Goal: Task Accomplishment & Management: Use online tool/utility

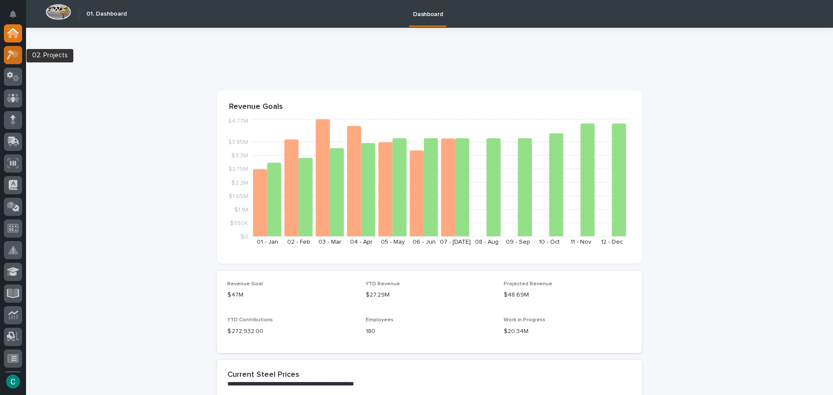
click at [16, 56] on icon at bounding box center [15, 53] width 7 height 9
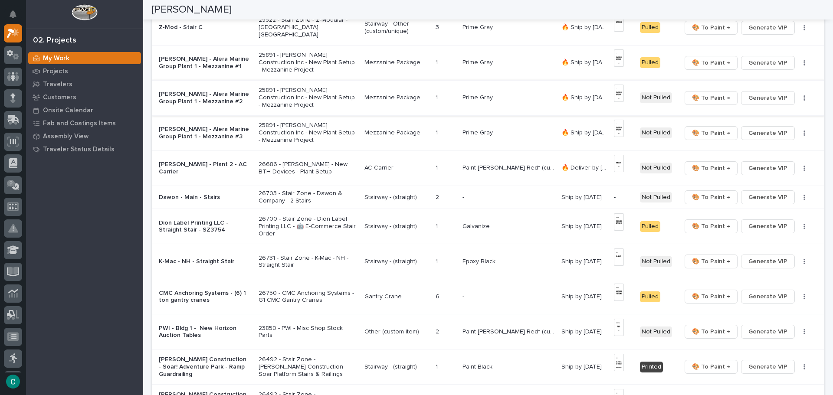
scroll to position [390, 0]
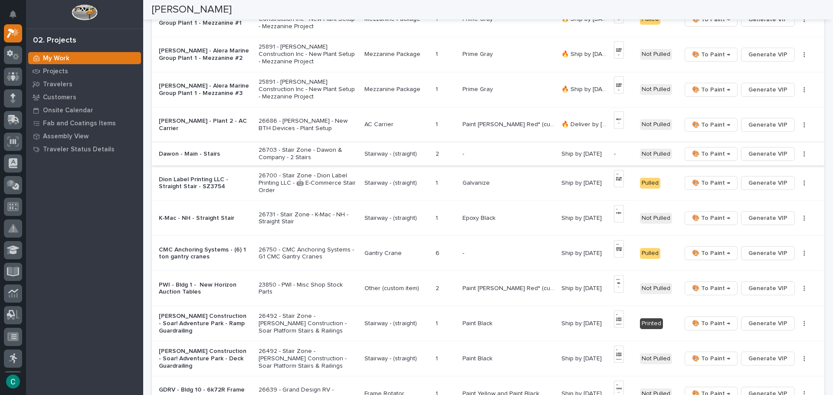
click at [781, 158] on button "Generate VIP" at bounding box center [768, 154] width 54 height 14
click at [386, 152] on p "Stairway - (straight)" at bounding box center [396, 153] width 64 height 7
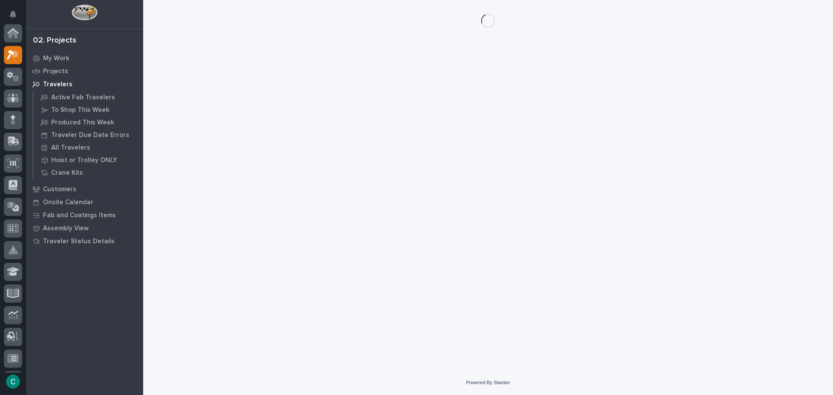
scroll to position [22, 0]
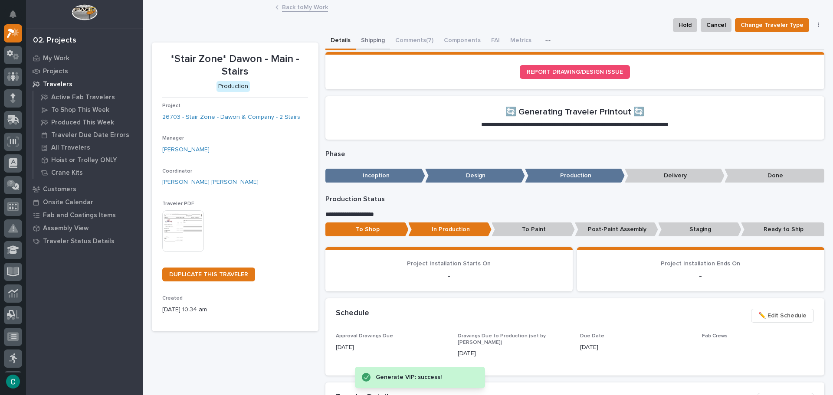
click at [373, 38] on button "Shipping" at bounding box center [373, 41] width 34 height 18
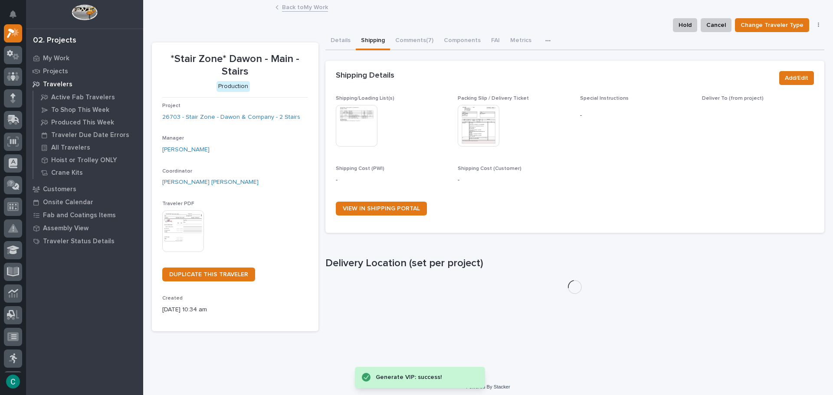
click at [358, 125] on img at bounding box center [357, 126] width 42 height 42
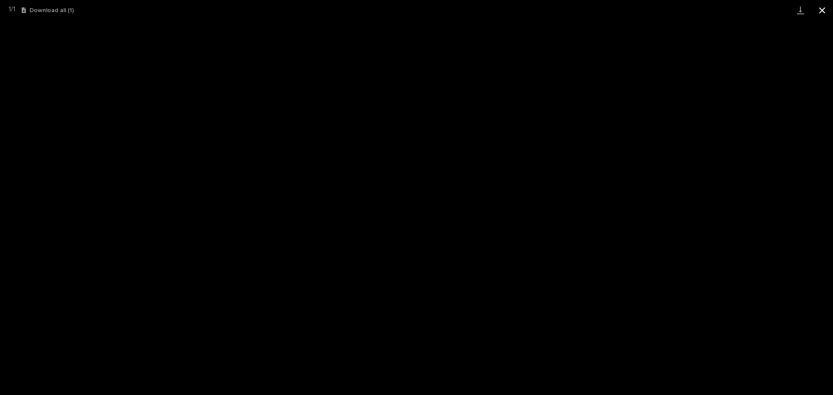
click at [818, 15] on button "Close gallery" at bounding box center [822, 10] width 22 height 20
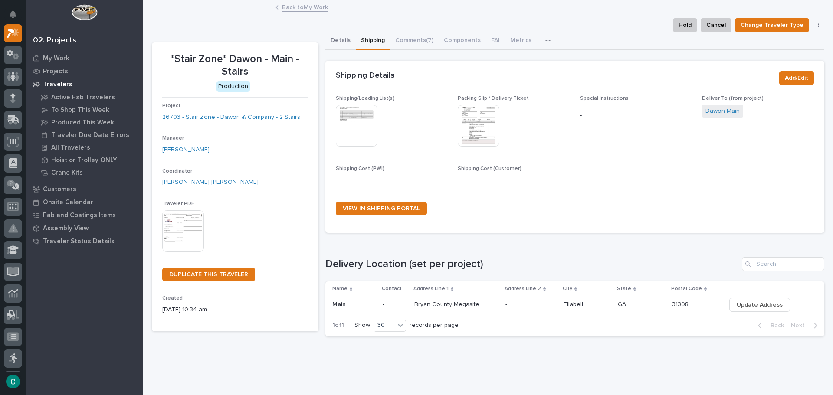
click at [336, 42] on button "Details" at bounding box center [340, 41] width 30 height 18
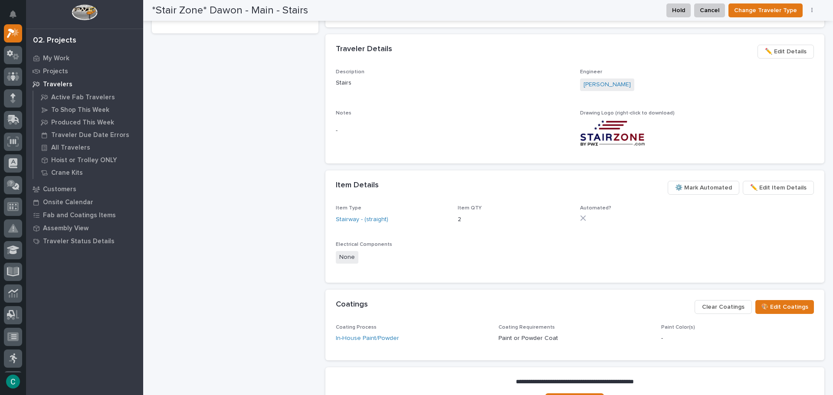
scroll to position [394, 0]
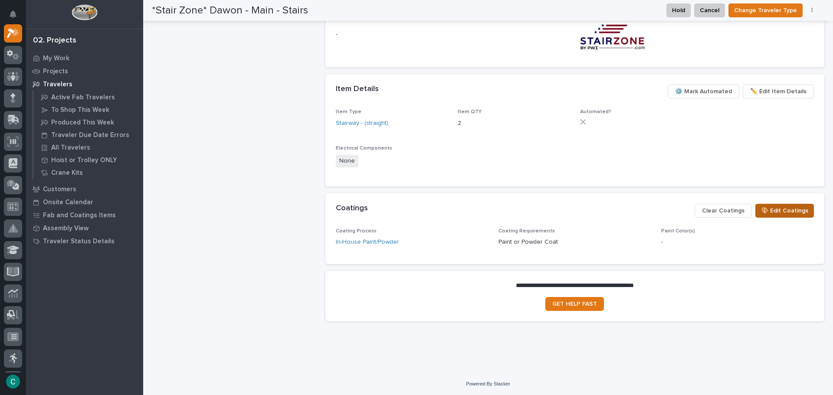
click at [782, 204] on button "🎨 Edit Coatings" at bounding box center [784, 211] width 59 height 14
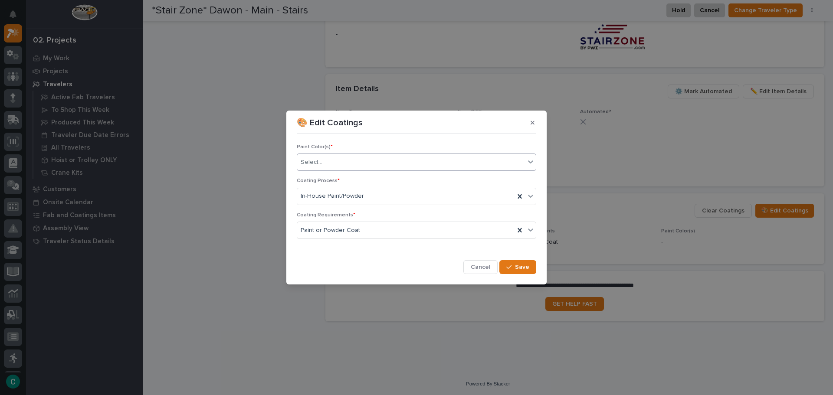
click at [341, 166] on div "Select..." at bounding box center [411, 162] width 228 height 14
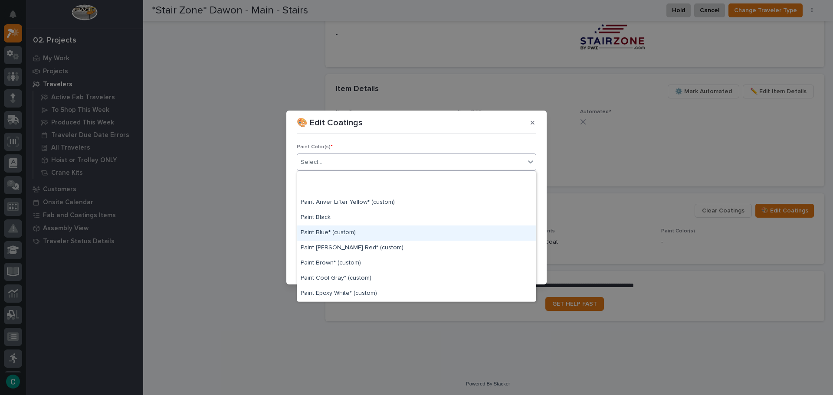
scroll to position [87, 0]
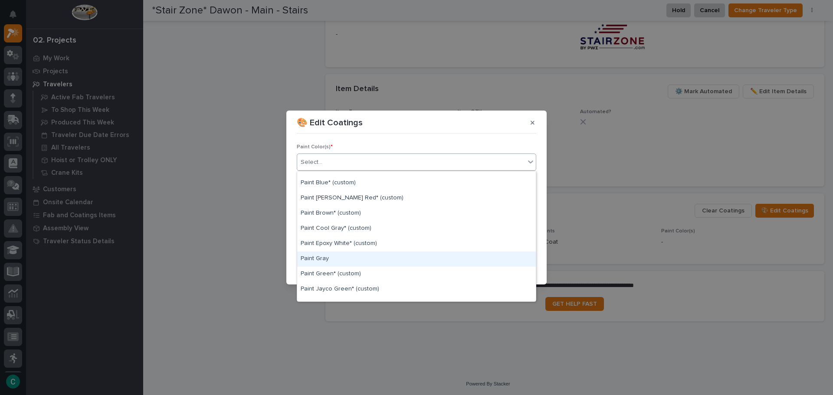
click at [366, 259] on div "Paint Gray" at bounding box center [416, 259] width 239 height 15
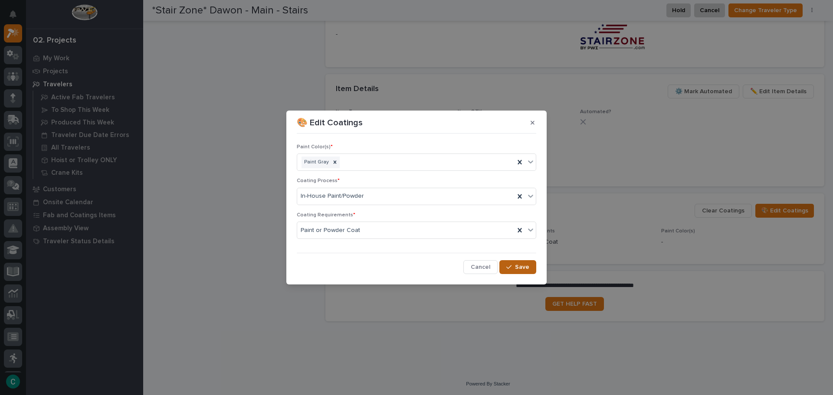
click at [528, 264] on span "Save" at bounding box center [522, 267] width 14 height 8
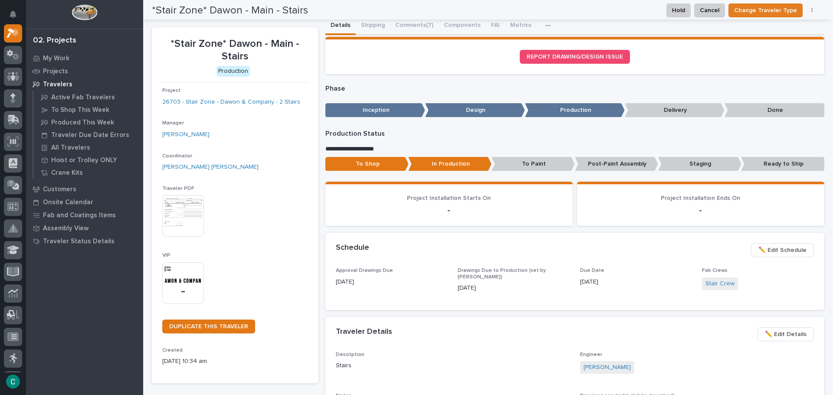
scroll to position [0, 0]
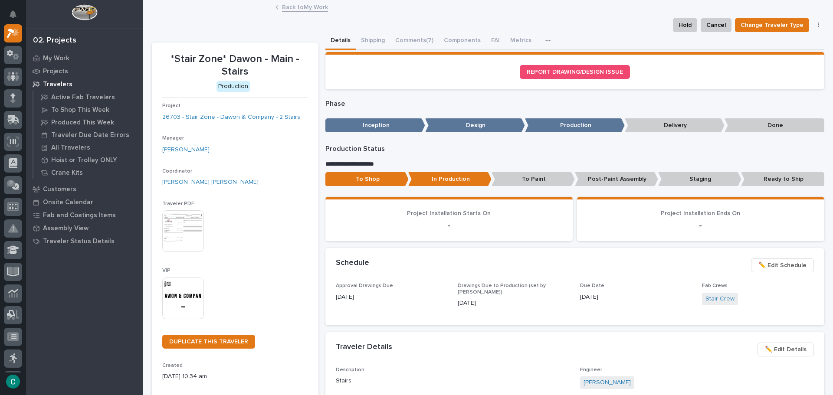
click at [293, 10] on link "Back to My Work" at bounding box center [305, 7] width 46 height 10
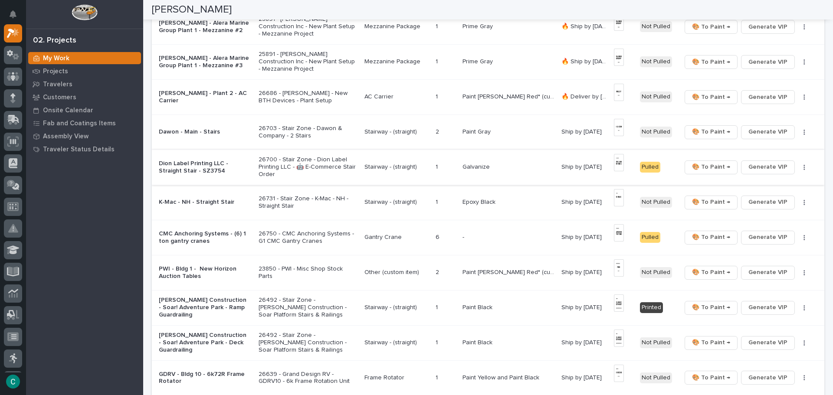
scroll to position [434, 0]
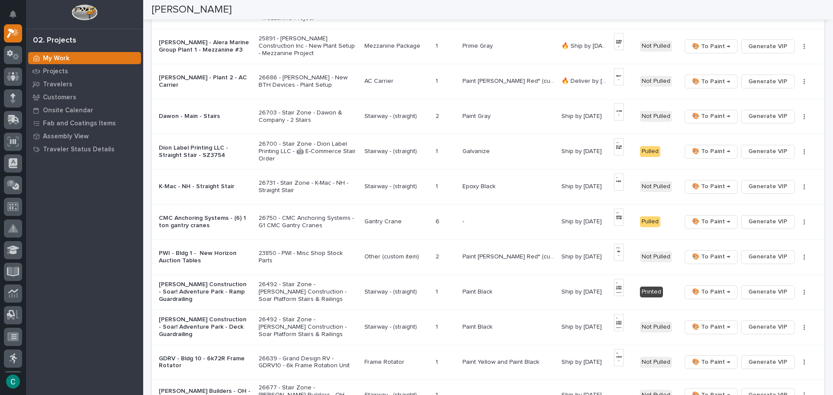
click at [384, 222] on p "Gantry Crane" at bounding box center [396, 221] width 64 height 7
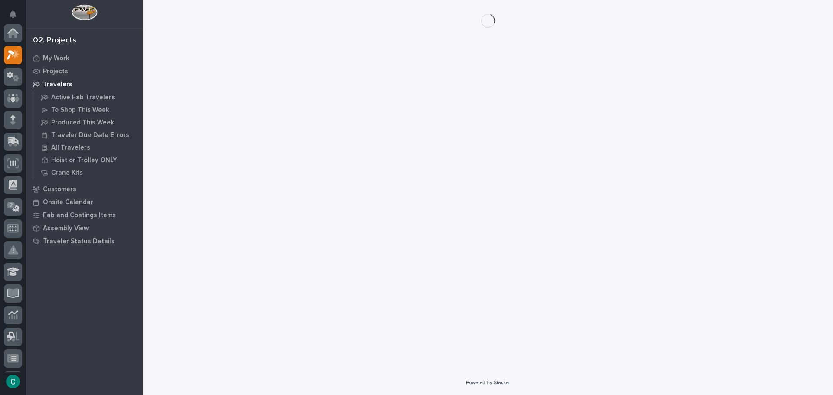
scroll to position [22, 0]
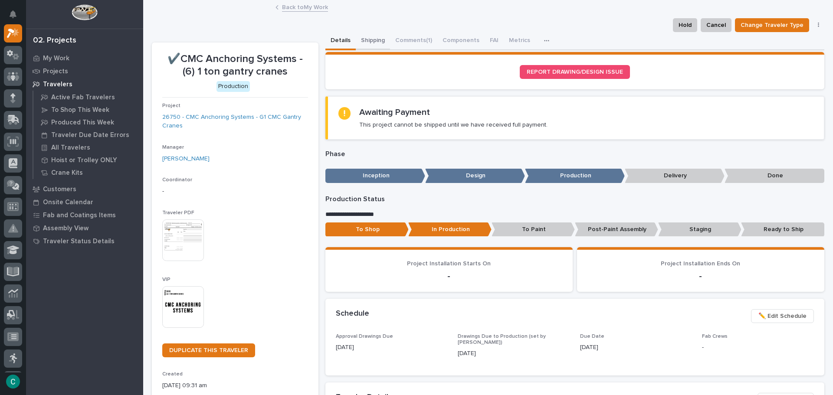
click at [379, 39] on button "Shipping" at bounding box center [373, 41] width 34 height 18
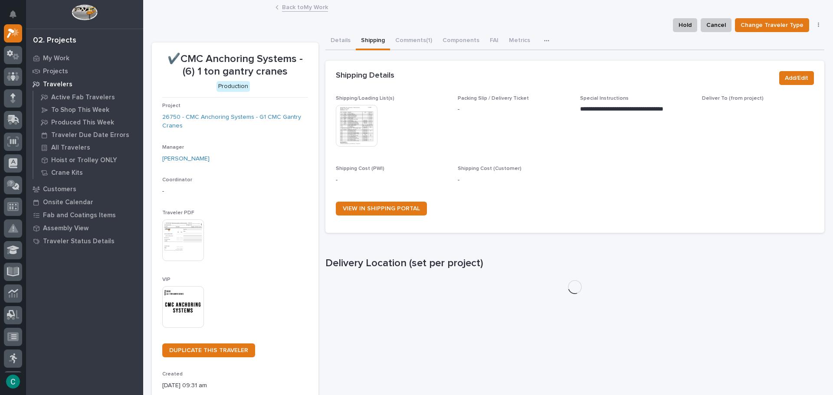
click at [360, 119] on img at bounding box center [357, 126] width 42 height 42
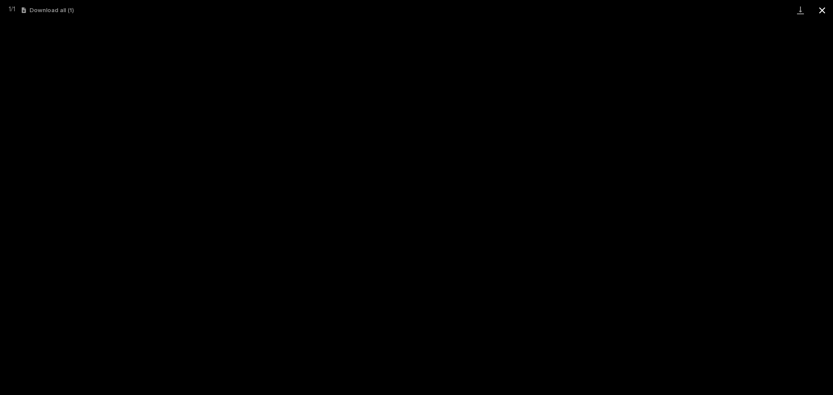
click at [824, 12] on button "Close gallery" at bounding box center [822, 10] width 22 height 20
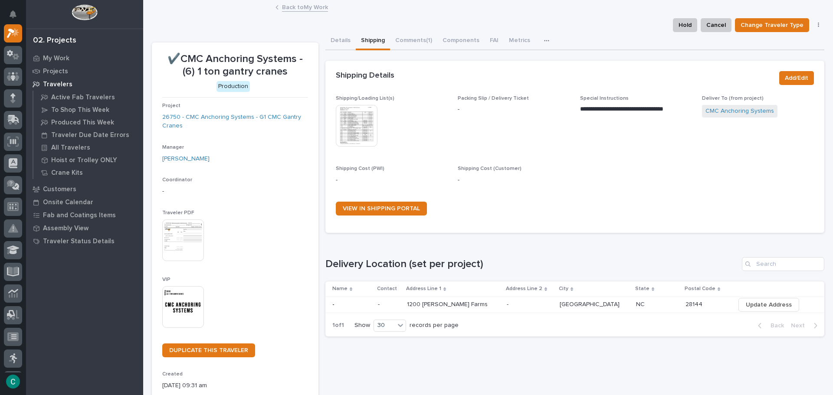
click at [313, 7] on link "Back to My Work" at bounding box center [305, 7] width 46 height 10
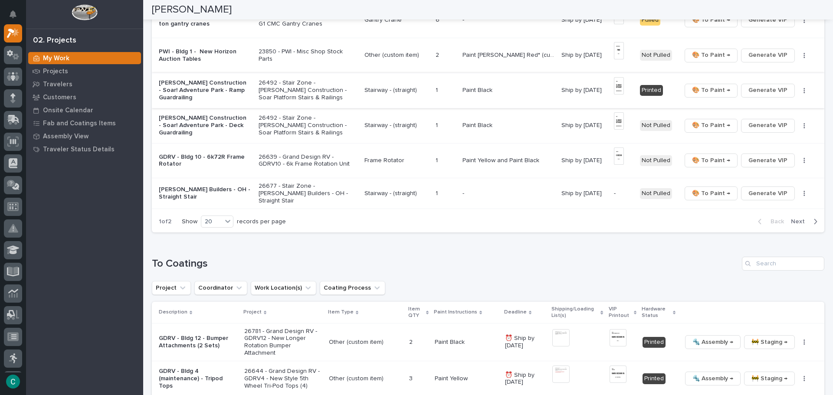
scroll to position [650, 0]
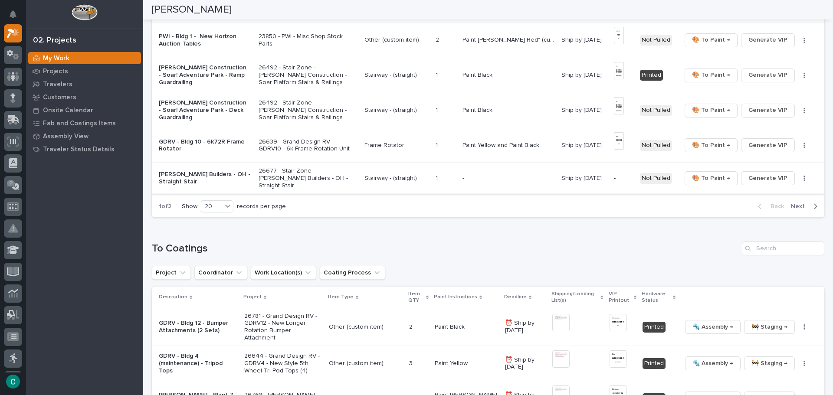
click at [772, 178] on span "Generate VIP" at bounding box center [767, 178] width 39 height 10
click at [430, 175] on td "Stairway - (straight)" at bounding box center [396, 178] width 71 height 31
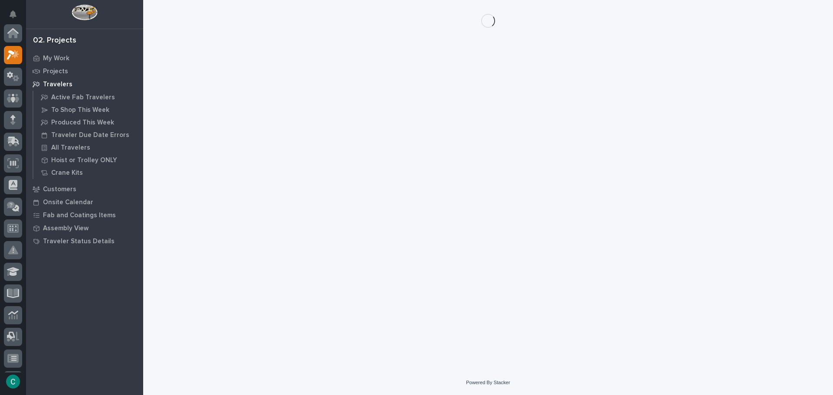
scroll to position [22, 0]
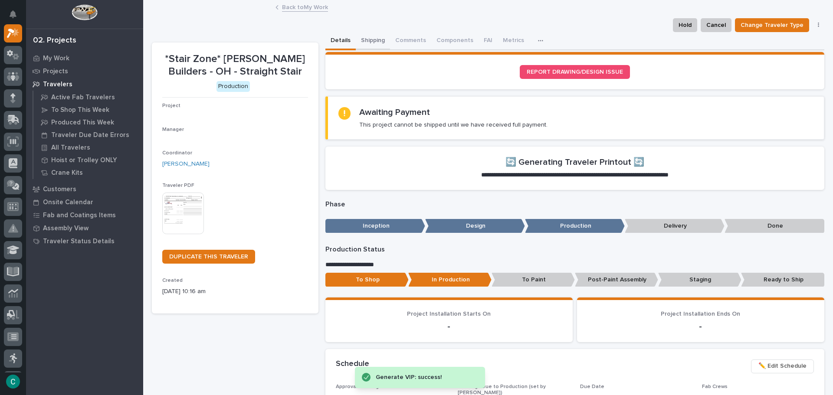
click at [375, 38] on button "Shipping" at bounding box center [373, 41] width 34 height 18
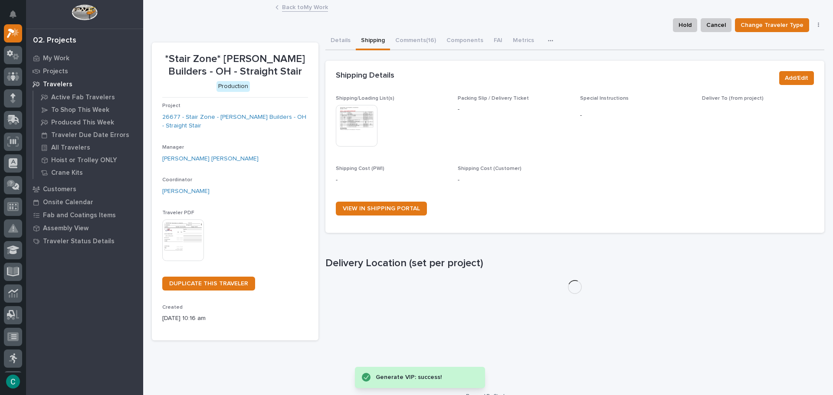
click at [365, 126] on img at bounding box center [357, 126] width 42 height 42
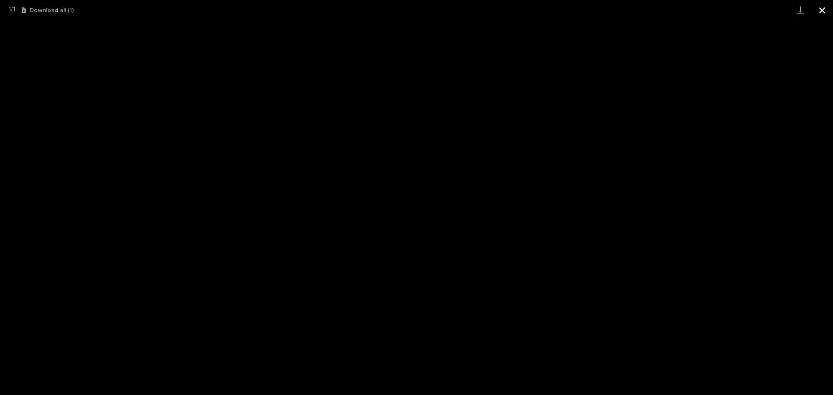
click at [825, 9] on button "Close gallery" at bounding box center [822, 10] width 22 height 20
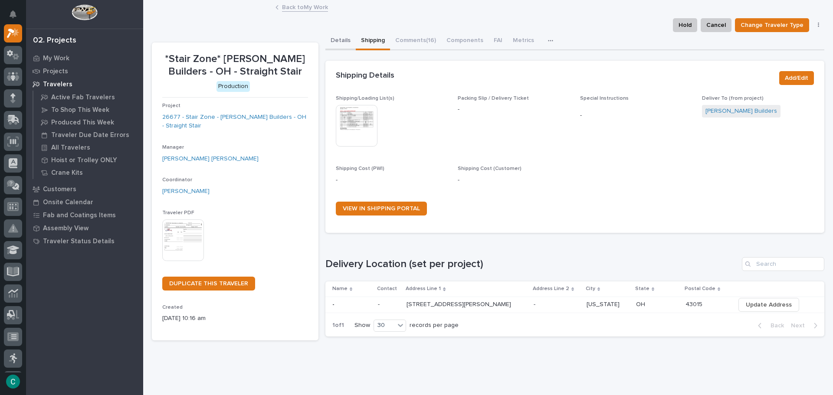
click at [330, 37] on button "Details" at bounding box center [340, 41] width 30 height 18
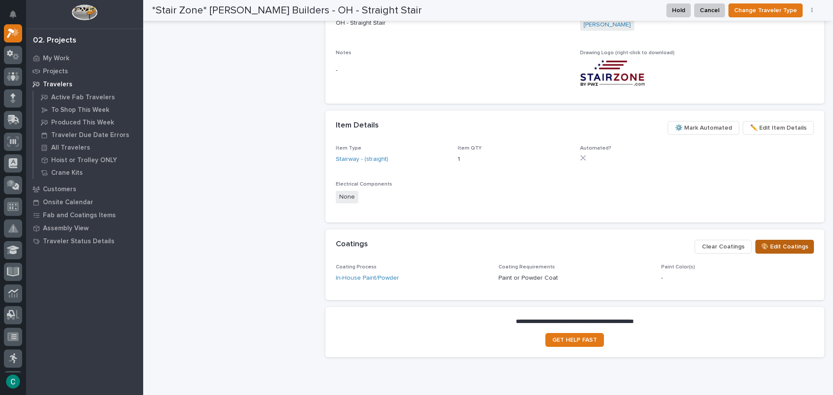
scroll to position [409, 0]
click at [795, 252] on button "🎨 Edit Coatings" at bounding box center [784, 247] width 59 height 14
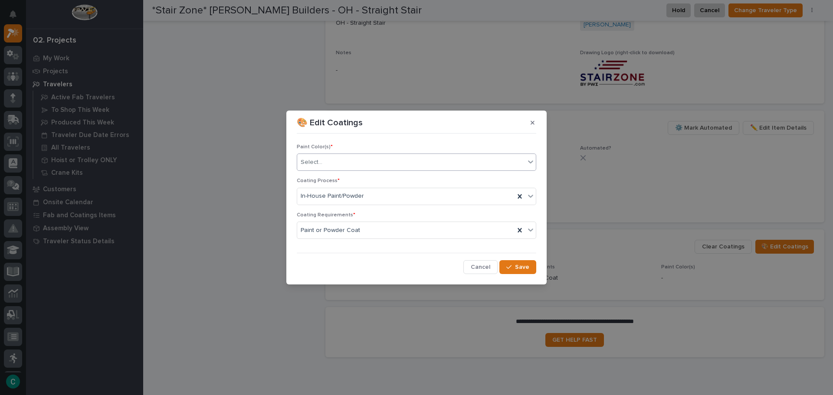
click at [343, 166] on div "Select..." at bounding box center [411, 162] width 228 height 14
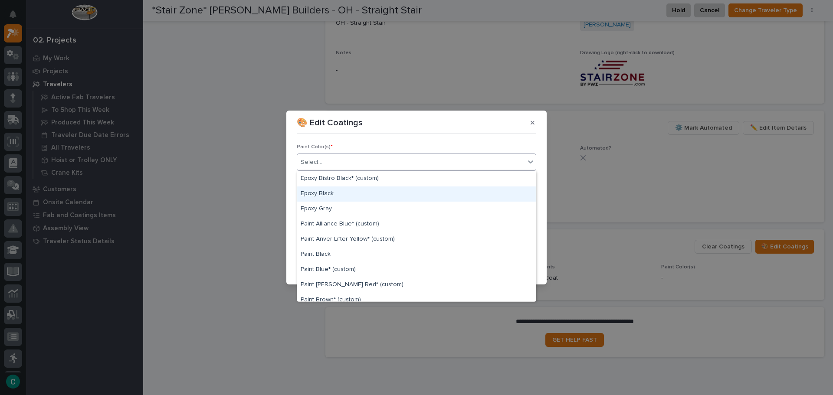
click at [341, 192] on div "Epoxy Black" at bounding box center [416, 193] width 239 height 15
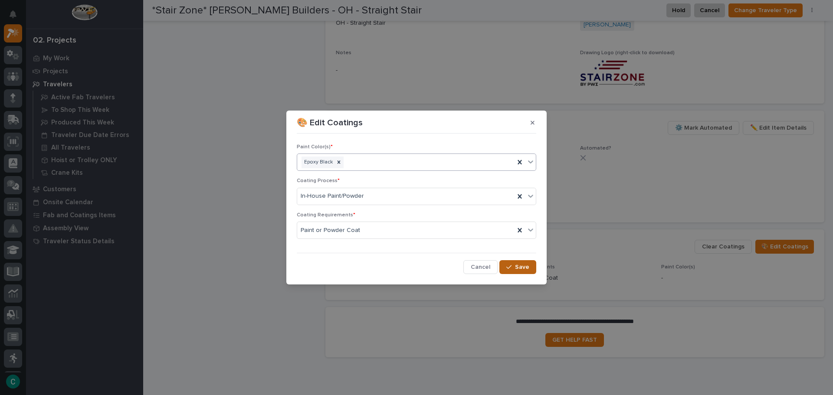
click at [523, 273] on button "Save" at bounding box center [517, 267] width 37 height 14
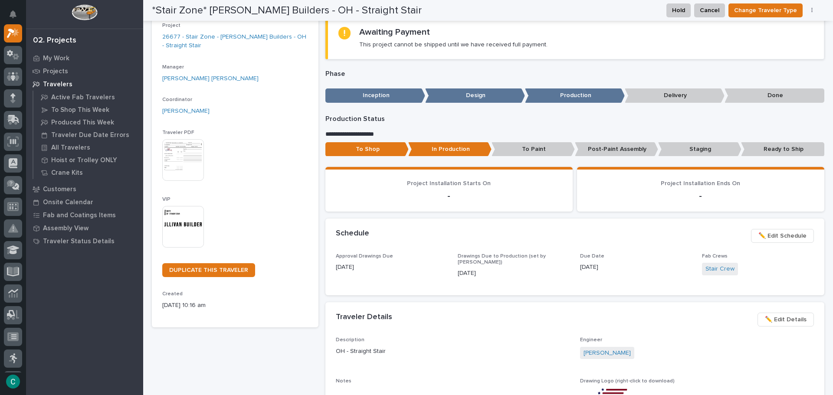
scroll to position [0, 0]
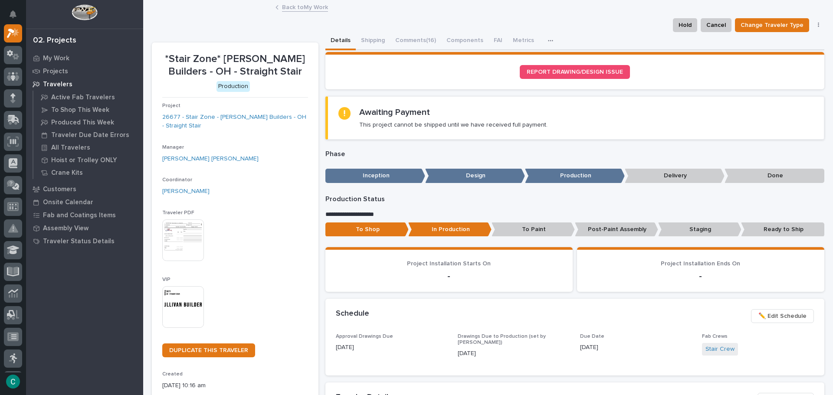
click at [305, 9] on link "Back to My Work" at bounding box center [305, 7] width 46 height 10
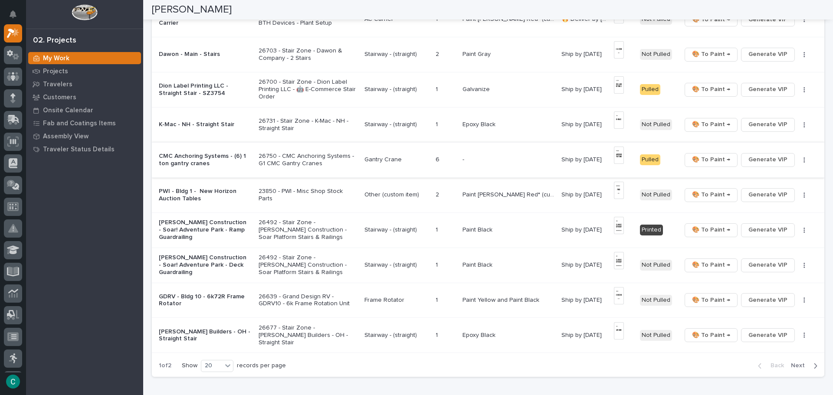
scroll to position [607, 0]
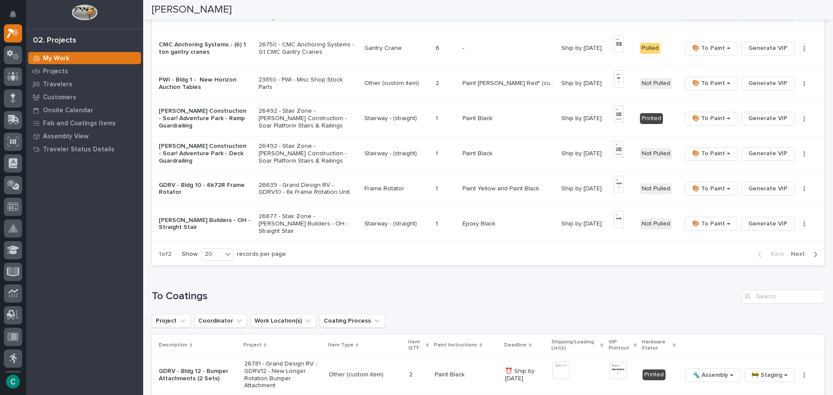
click at [813, 255] on icon "button" at bounding box center [815, 255] width 4 height 8
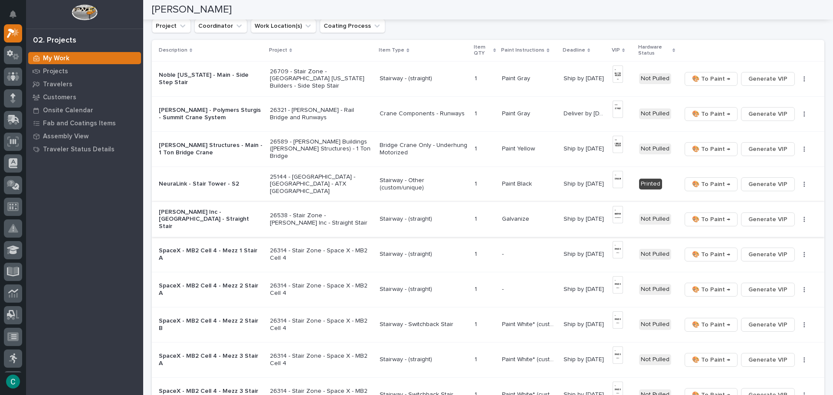
scroll to position [69, 0]
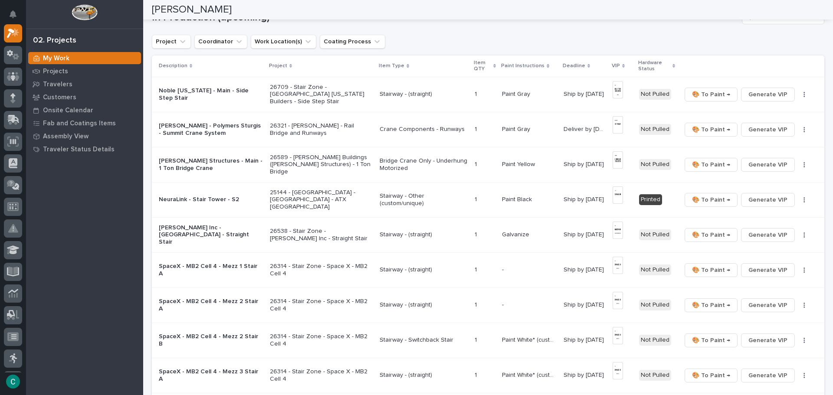
click at [379, 127] on p "Crane Components - Runways" at bounding box center [423, 129] width 88 height 7
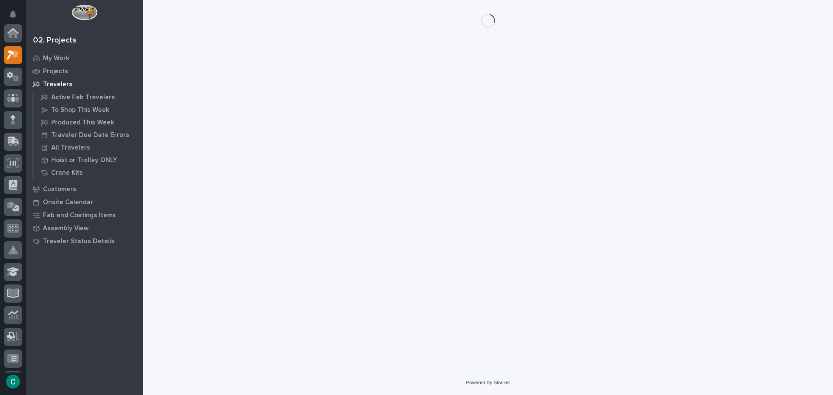
scroll to position [22, 0]
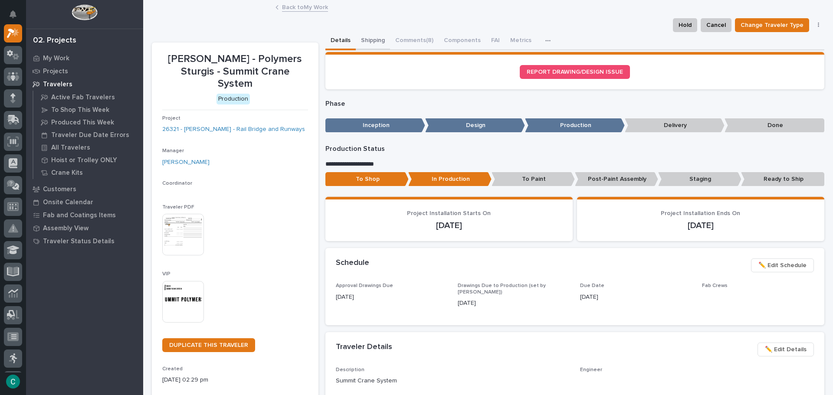
click at [381, 39] on button "Shipping" at bounding box center [373, 41] width 34 height 18
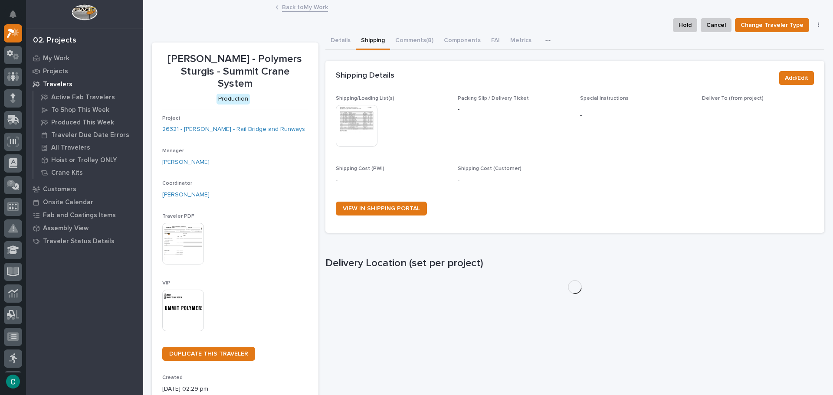
click at [356, 127] on img at bounding box center [357, 126] width 42 height 42
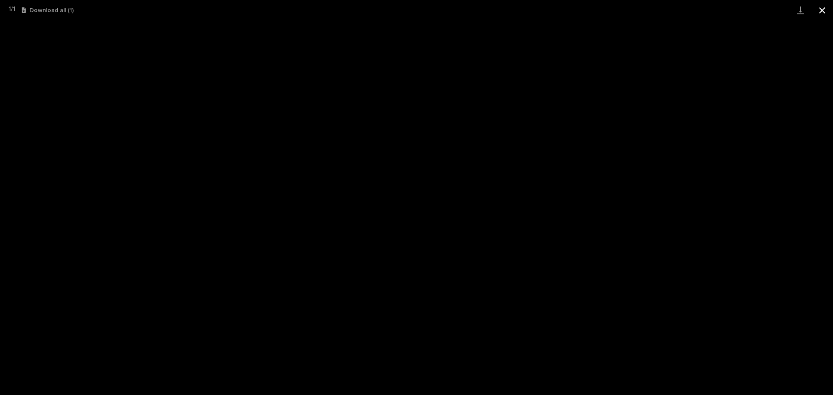
click at [824, 13] on button "Close gallery" at bounding box center [822, 10] width 22 height 20
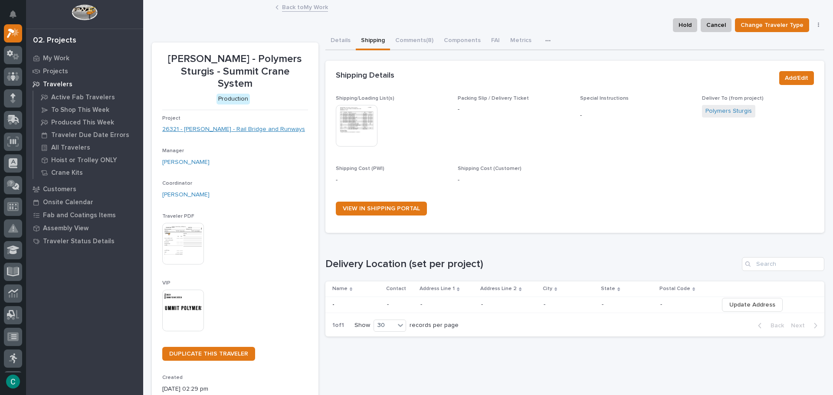
click at [216, 125] on link "26321 - [PERSON_NAME] - Rail Bridge and Runways" at bounding box center [233, 129] width 143 height 9
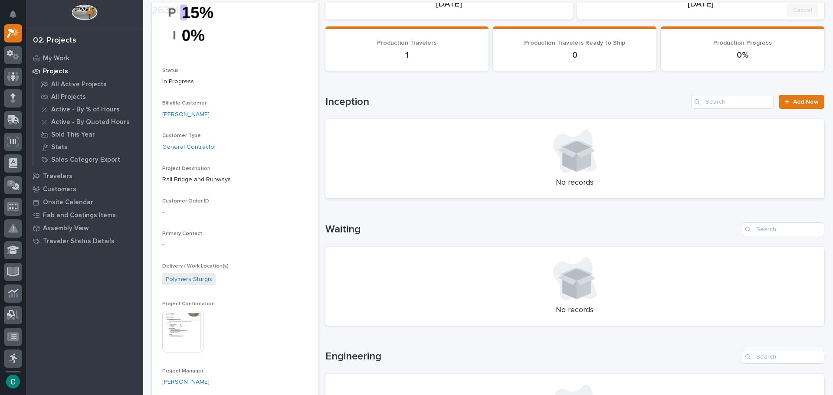
scroll to position [87, 0]
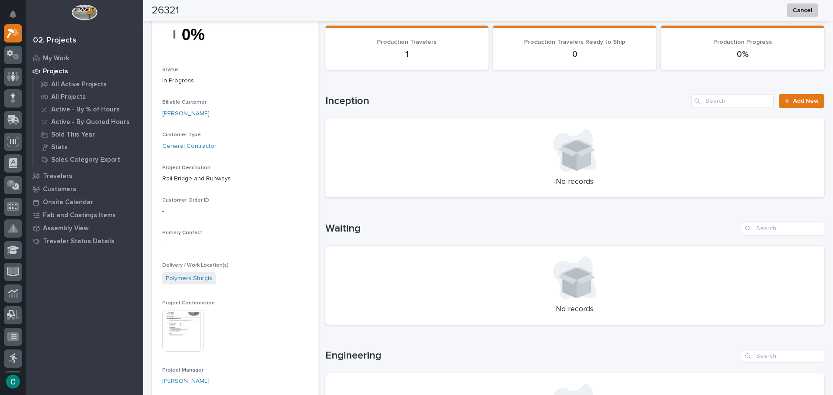
click at [173, 333] on img at bounding box center [183, 331] width 42 height 42
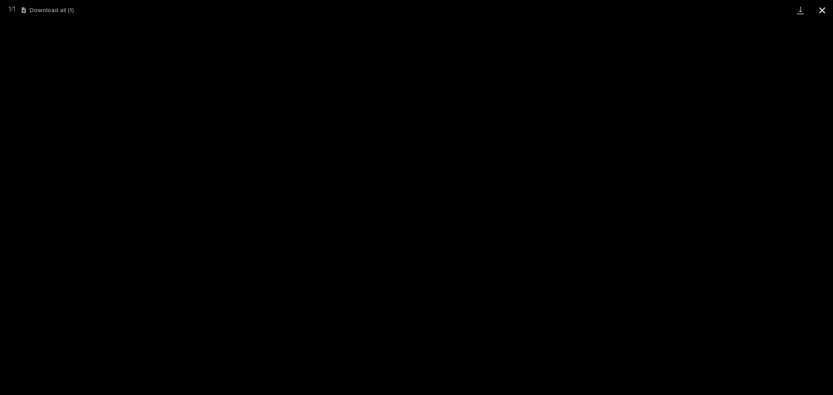
click at [826, 9] on button "Close gallery" at bounding box center [822, 10] width 22 height 20
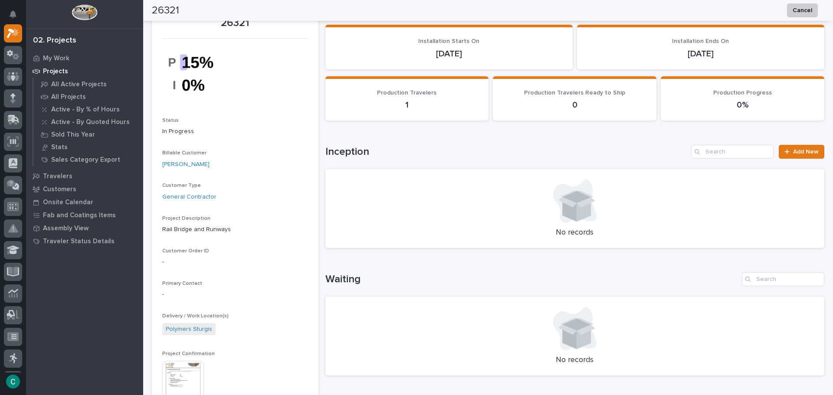
scroll to position [0, 0]
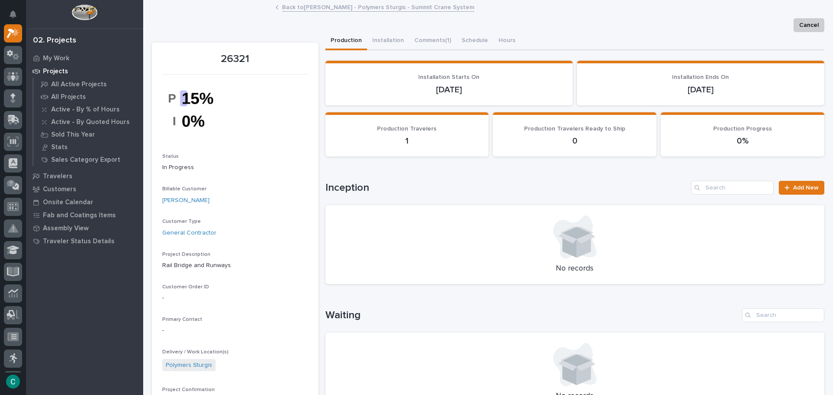
click at [292, 10] on link "Back to [PERSON_NAME] - Polymers Sturgis - Summit Crane System" at bounding box center [378, 7] width 192 height 10
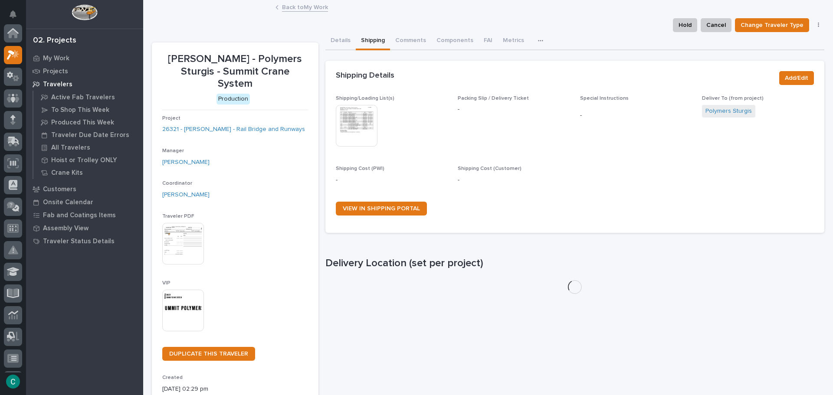
scroll to position [22, 0]
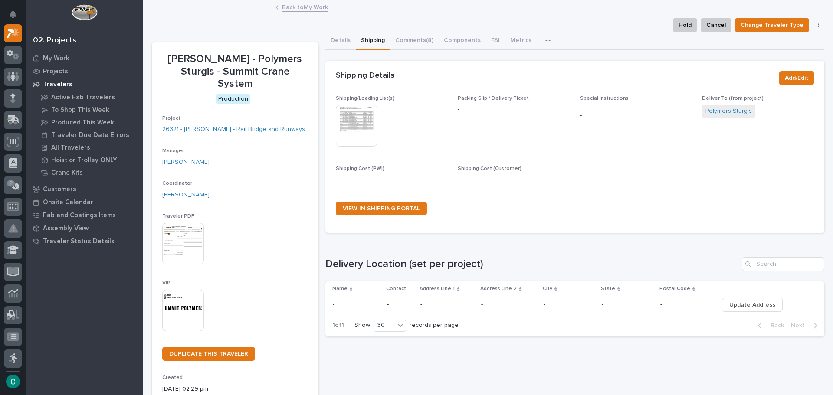
click at [308, 8] on link "Back to My Work" at bounding box center [305, 7] width 46 height 10
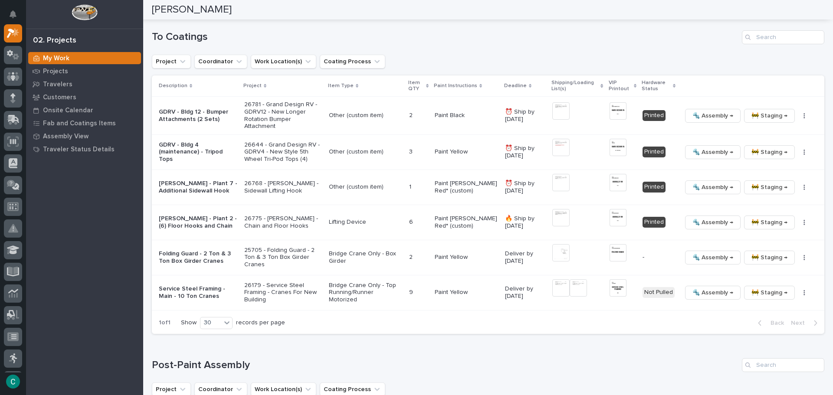
scroll to position [867, 0]
click at [696, 114] on span "🔩 Assembly →" at bounding box center [712, 115] width 41 height 10
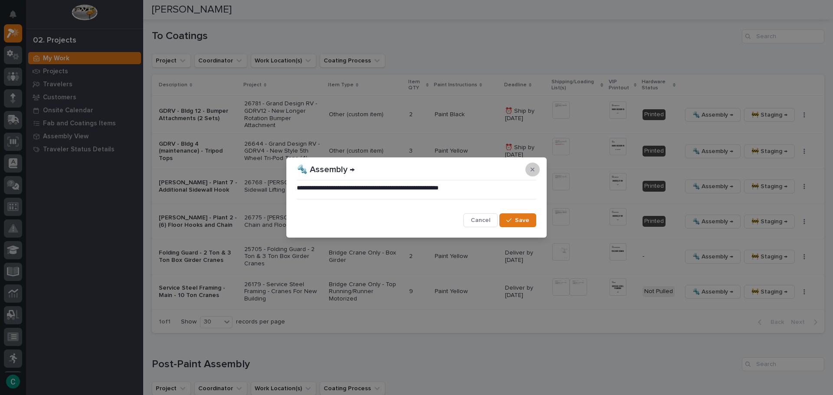
click at [530, 170] on icon "button" at bounding box center [532, 170] width 4 height 6
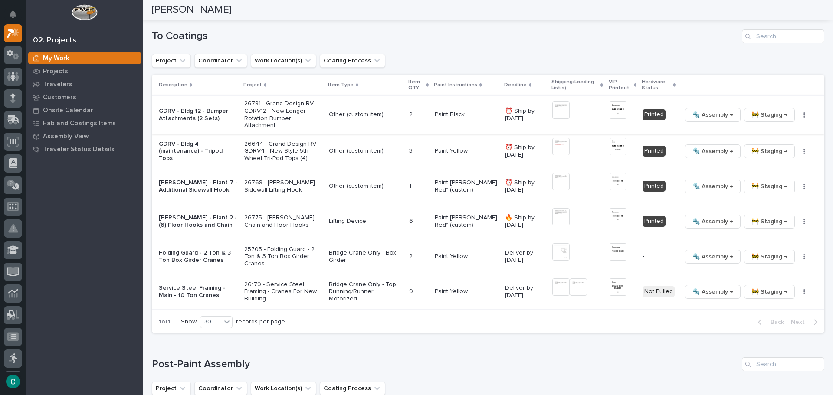
click at [553, 110] on img at bounding box center [560, 109] width 17 height 17
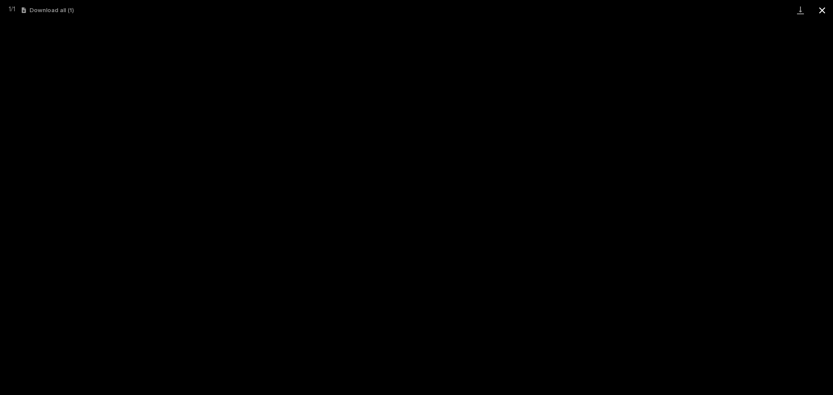
click at [821, 14] on button "Close gallery" at bounding box center [822, 10] width 22 height 20
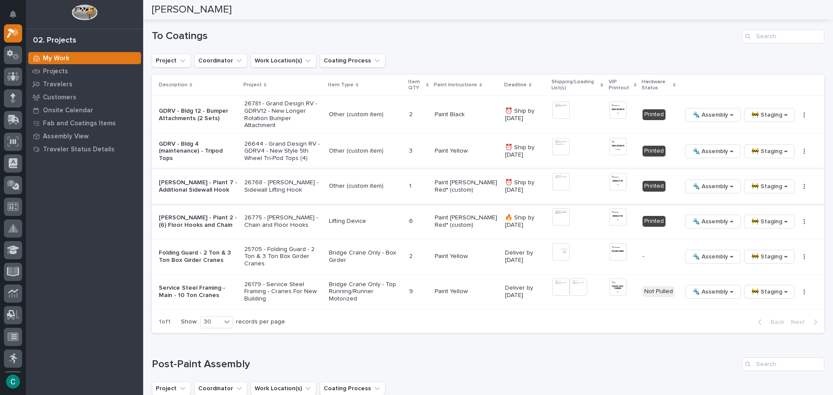
click at [699, 185] on span "🔩 Assembly →" at bounding box center [712, 186] width 41 height 10
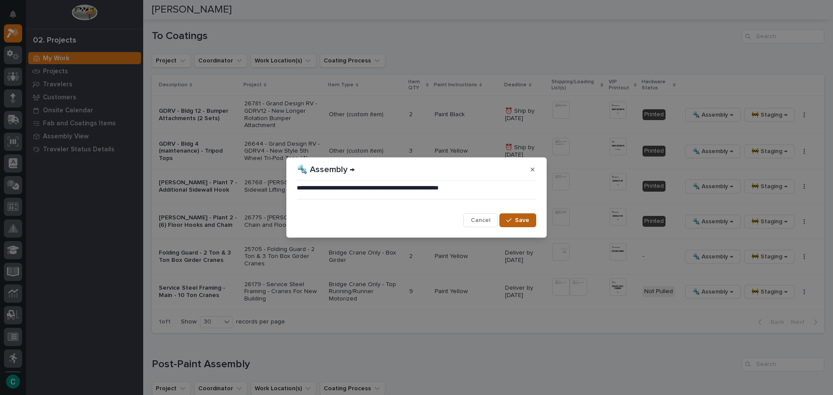
click at [526, 220] on span "Save" at bounding box center [522, 220] width 14 height 8
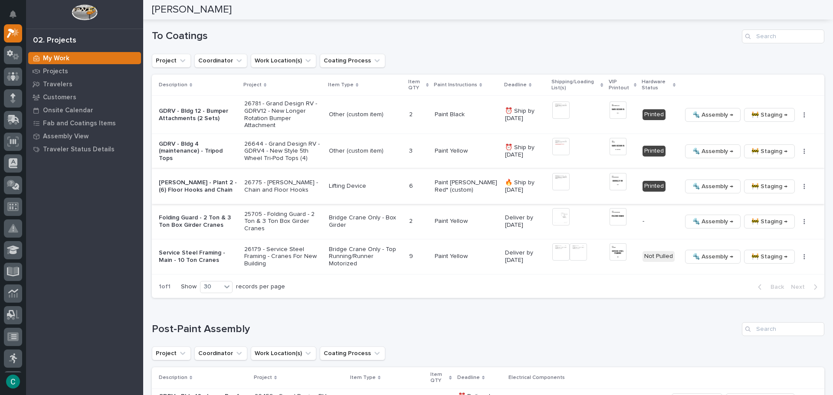
click at [556, 178] on img at bounding box center [560, 181] width 17 height 17
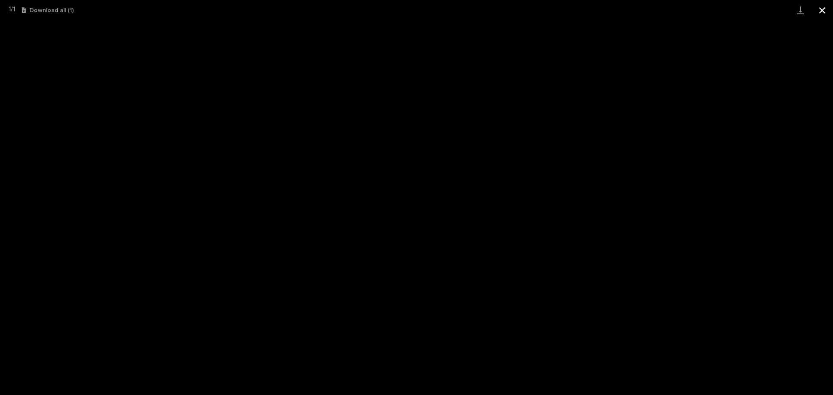
click at [820, 15] on button "Close gallery" at bounding box center [822, 10] width 22 height 20
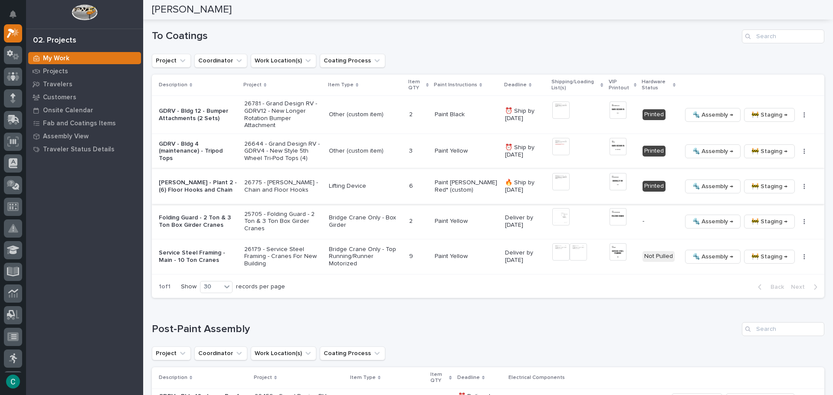
click at [697, 181] on span "🔩 Assembly →" at bounding box center [712, 186] width 41 height 10
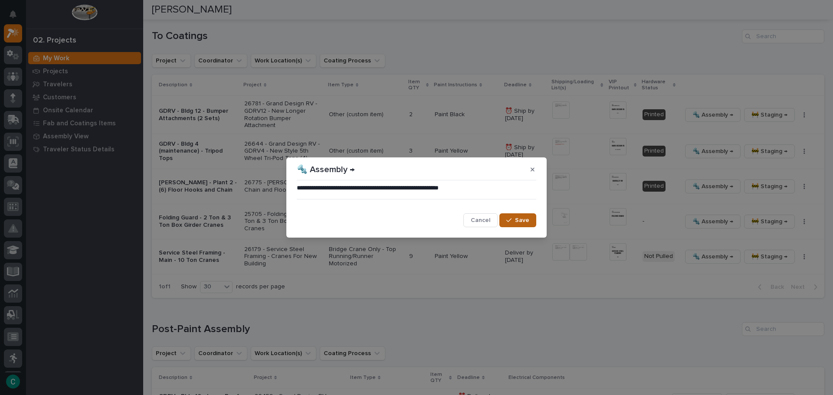
click at [520, 221] on span "Save" at bounding box center [522, 220] width 14 height 8
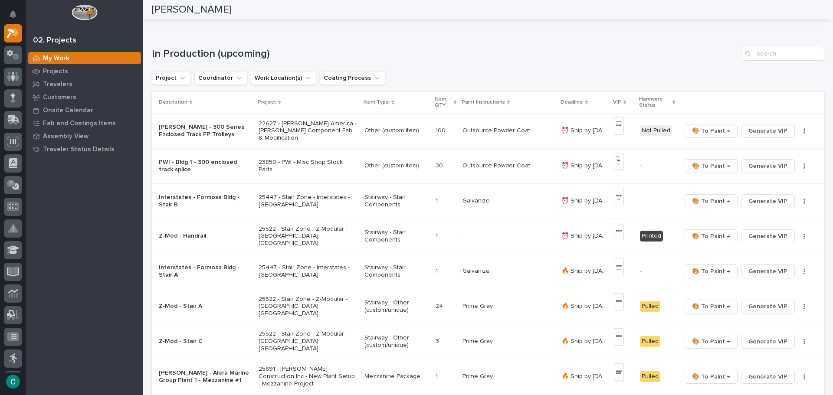
scroll to position [0, 0]
